Goal: Information Seeking & Learning: Learn about a topic

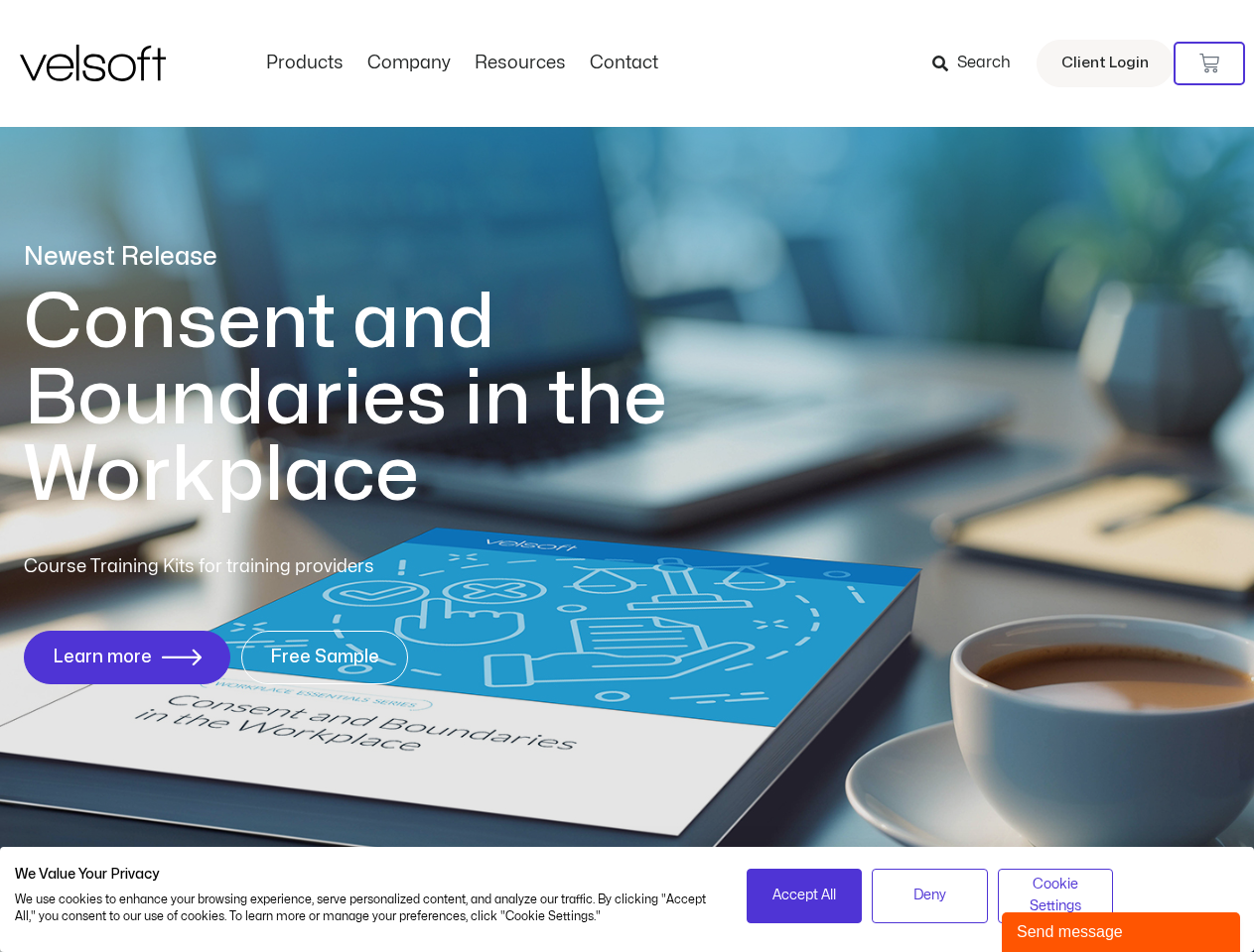
click at [626, 476] on h1 "Consent and Boundaries in the Workplace" at bounding box center [386, 399] width 725 height 230
click at [1209, 64] on icon at bounding box center [1209, 64] width 20 height 20
click at [804, 896] on span "Accept All" at bounding box center [804, 896] width 64 height 22
click at [930, 896] on span "Deny" at bounding box center [930, 896] width 33 height 22
click at [1055, 896] on span "Cookie Settings" at bounding box center [1055, 896] width 90 height 45
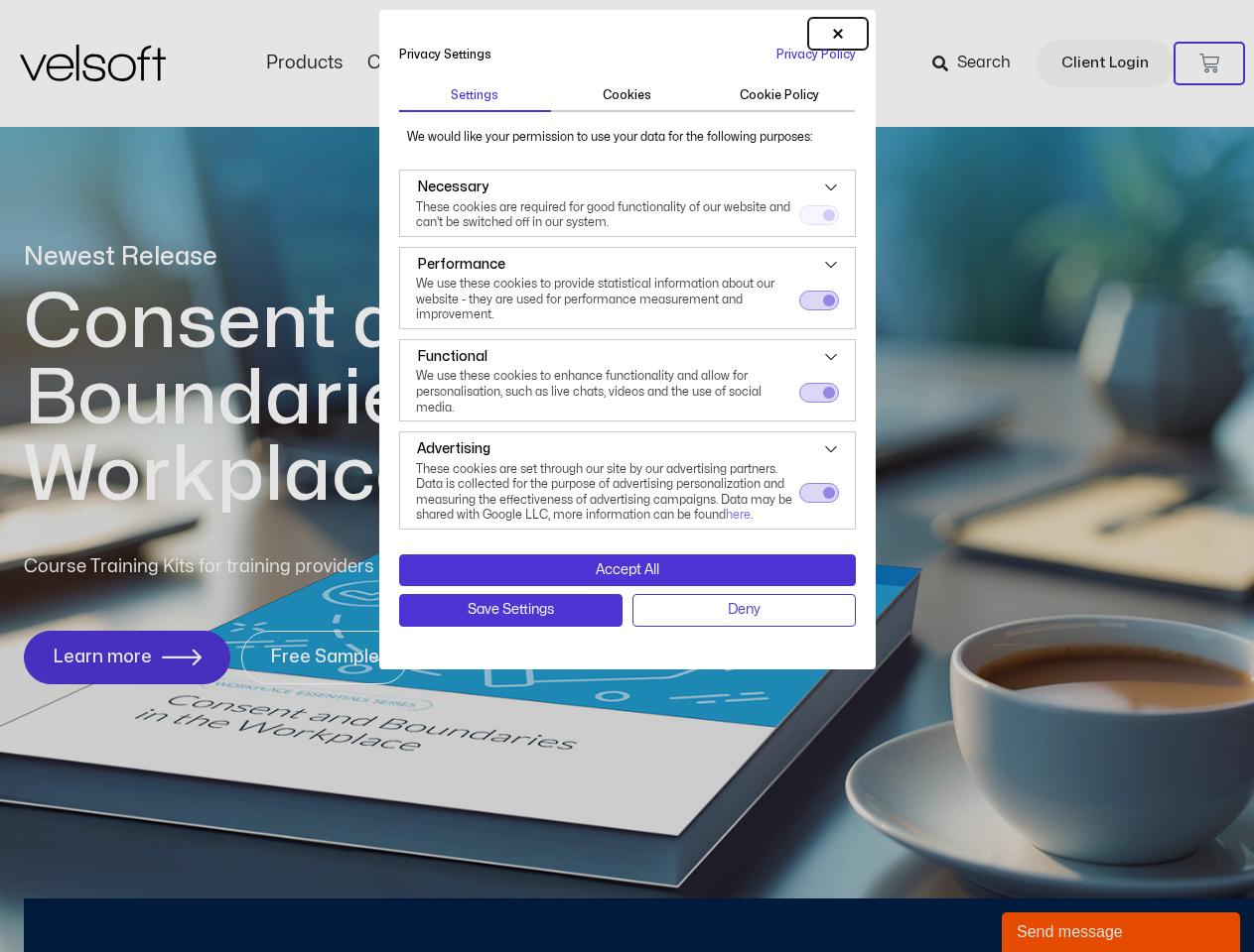
click at [876, 670] on dialog "Privacy Settings Privacy Policy | Settings Cookies Cookie Policy We would like …" at bounding box center [627, 339] width 496 height 660
